Goal: Find specific page/section: Find specific page/section

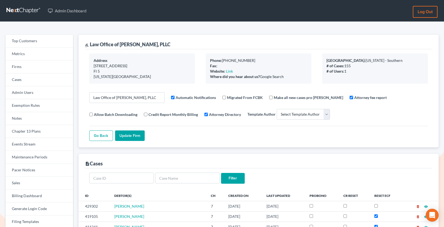
select select
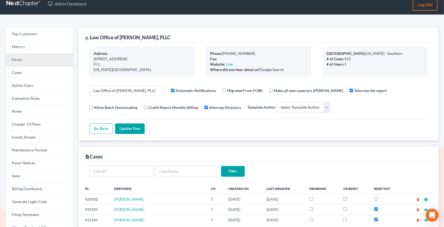
click at [39, 55] on link "Firms" at bounding box center [39, 59] width 68 height 13
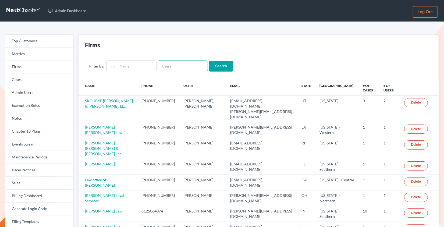
click at [170, 64] on input "text" at bounding box center [183, 65] width 50 height 11
paste input "[EMAIL_ADDRESS][DOMAIN_NAME]"
type input "[EMAIL_ADDRESS][DOMAIN_NAME]"
click at [209, 61] on input "Search" at bounding box center [221, 66] width 24 height 11
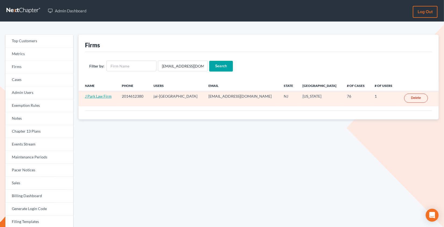
click at [92, 95] on link "J Park Law Firm" at bounding box center [98, 96] width 27 height 5
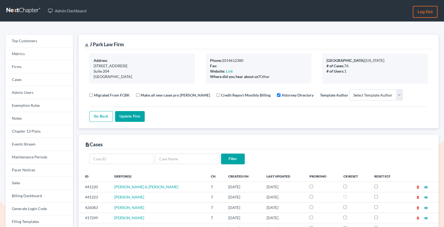
select select
click at [116, 43] on div "gavel J Park Law Firm" at bounding box center [104, 44] width 39 height 6
click at [124, 44] on div "gavel J Park Law Firm" at bounding box center [258, 42] width 347 height 15
drag, startPoint x: 130, startPoint y: 44, endPoint x: 90, endPoint y: 45, distance: 40.1
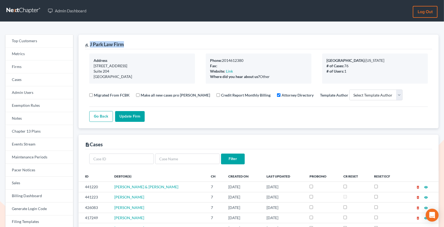
click at [90, 45] on div "gavel J Park Law Firm" at bounding box center [258, 42] width 347 height 15
copy div "J Park Law Firm"
